Goal: Transaction & Acquisition: Purchase product/service

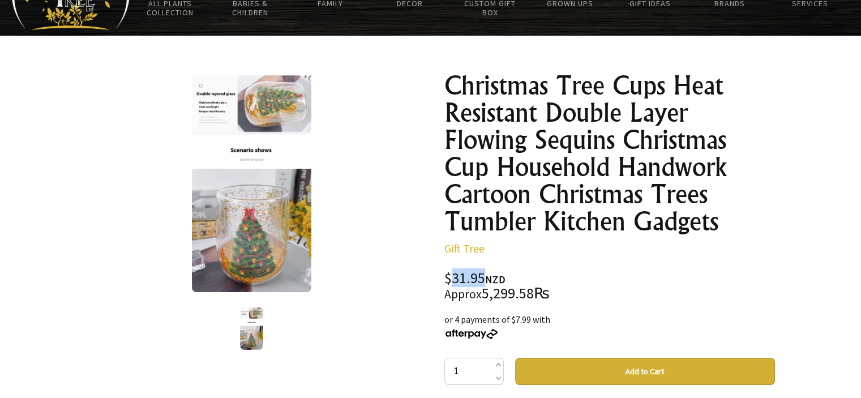
drag, startPoint x: 453, startPoint y: 279, endPoint x: 483, endPoint y: 275, distance: 29.7
click at [483, 275] on div "$31.95 NZD Approx 5,299.58₨" at bounding box center [610, 286] width 331 height 30
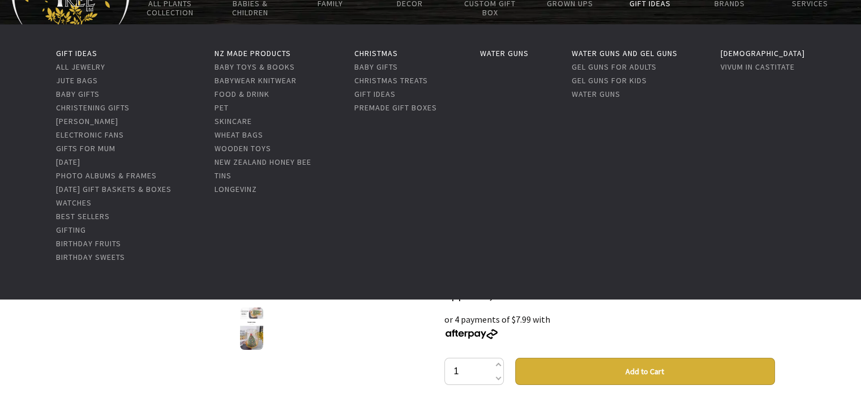
copy div "31.95"
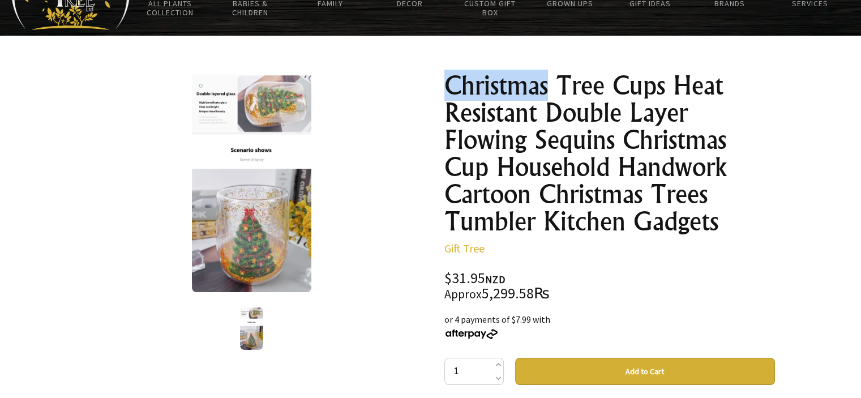
drag, startPoint x: 445, startPoint y: 88, endPoint x: 544, endPoint y: 88, distance: 98.5
click at [544, 88] on h1 "Christmas Tree Cups Heat Resistant Double Layer Flowing Sequins Christmas Cup H…" at bounding box center [610, 153] width 331 height 163
copy h1 "Christmas"
click at [684, 252] on p "Gift Tree" at bounding box center [610, 249] width 331 height 14
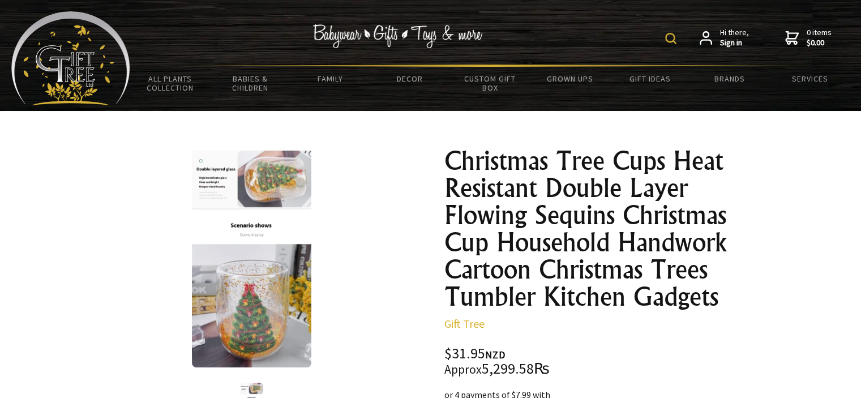
click at [670, 33] on img at bounding box center [670, 38] width 11 height 11
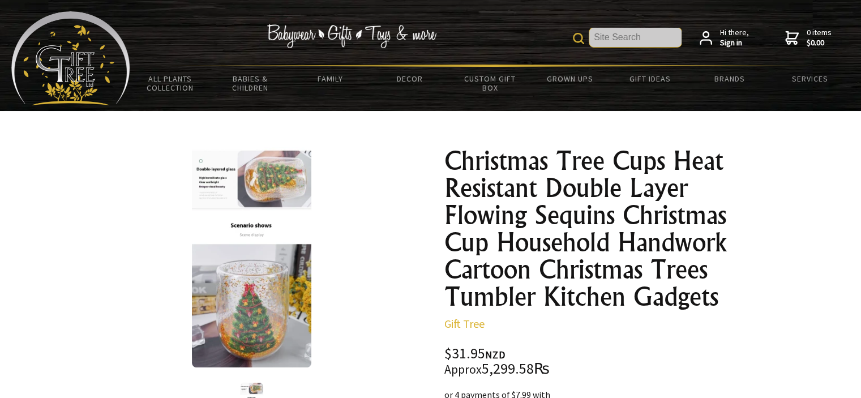
paste input "Christmas"
type input "Christmas"
